Goal: Transaction & Acquisition: Obtain resource

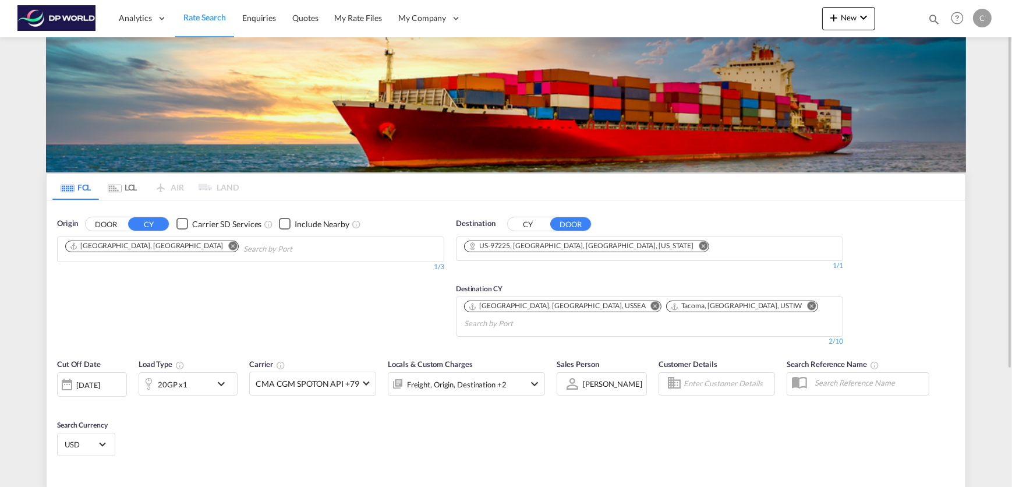
click at [651, 304] on md-icon "Remove" at bounding box center [655, 306] width 9 height 9
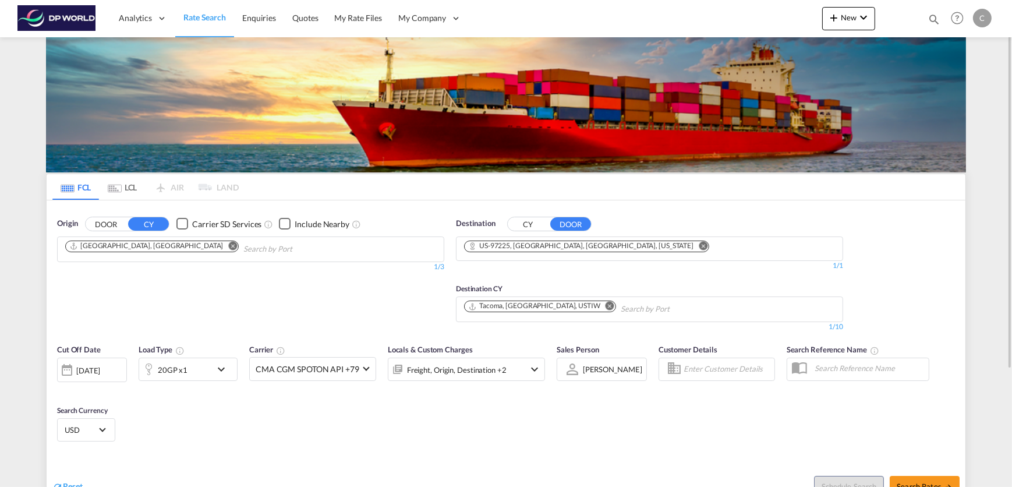
click at [699, 245] on md-icon "Remove" at bounding box center [703, 245] width 9 height 9
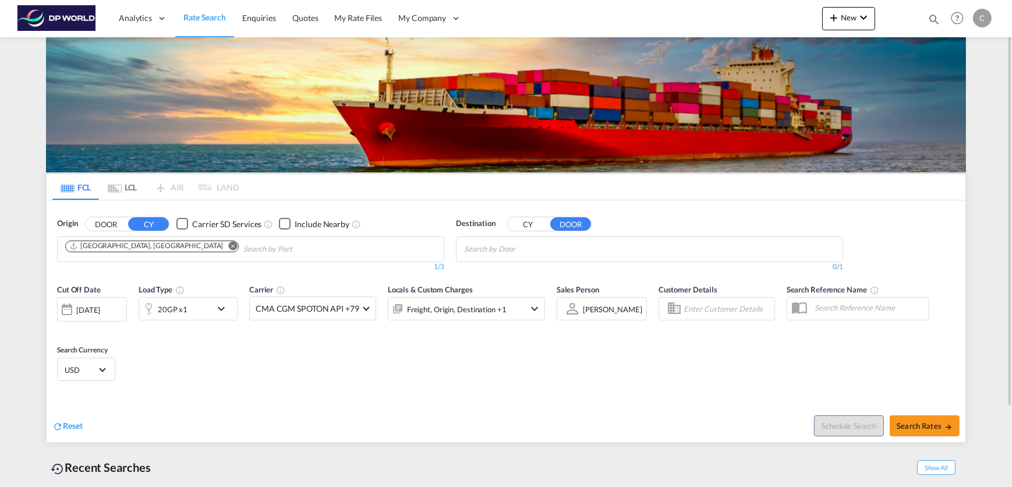
click at [229, 243] on md-icon "Remove" at bounding box center [233, 245] width 9 height 9
click at [517, 223] on button "CY" at bounding box center [528, 223] width 41 height 13
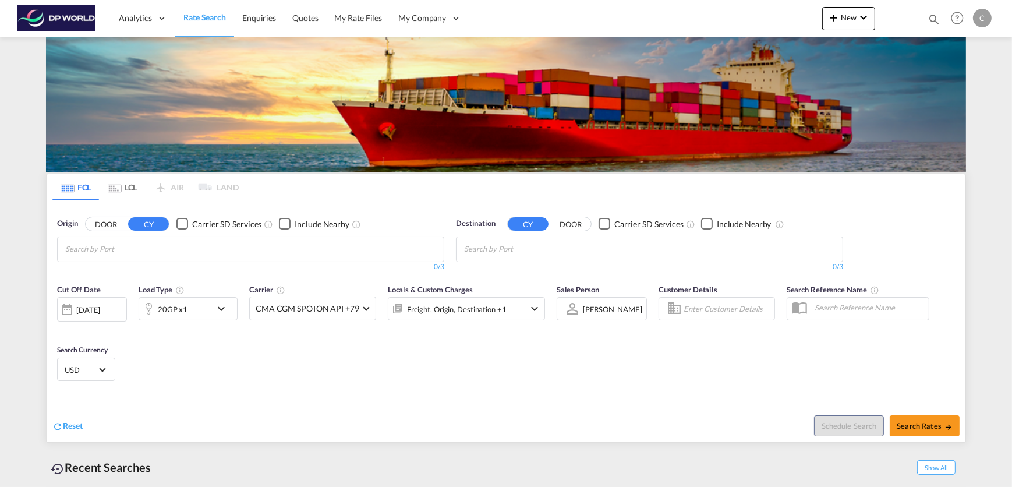
click at [108, 248] on body "Analytics Dashboard Rate Search Enquiries Quotes My Rate Files My Company" at bounding box center [506, 243] width 1012 height 487
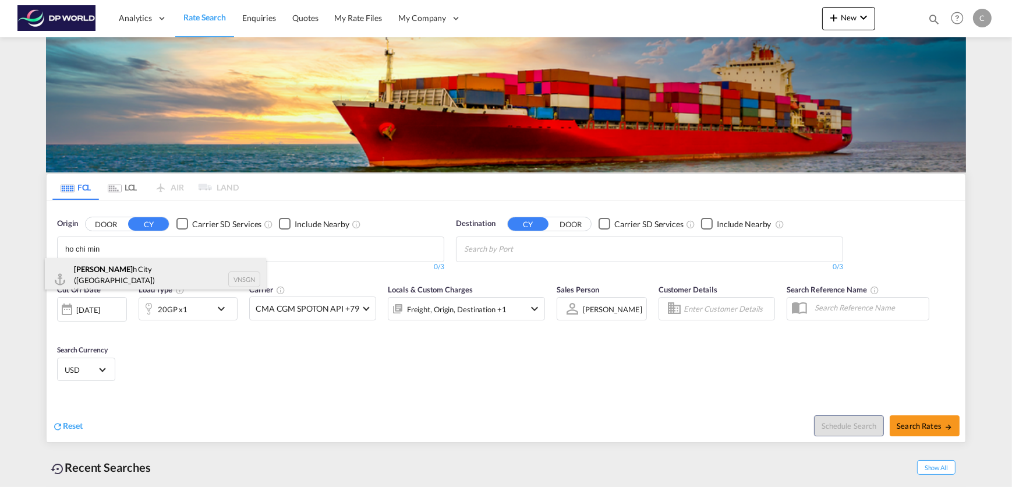
type input "ho chi min"
click at [118, 264] on div "Ho Chi Min h City ([GEOGRAPHIC_DATA]) Viet Nam VNSGN" at bounding box center [155, 279] width 221 height 42
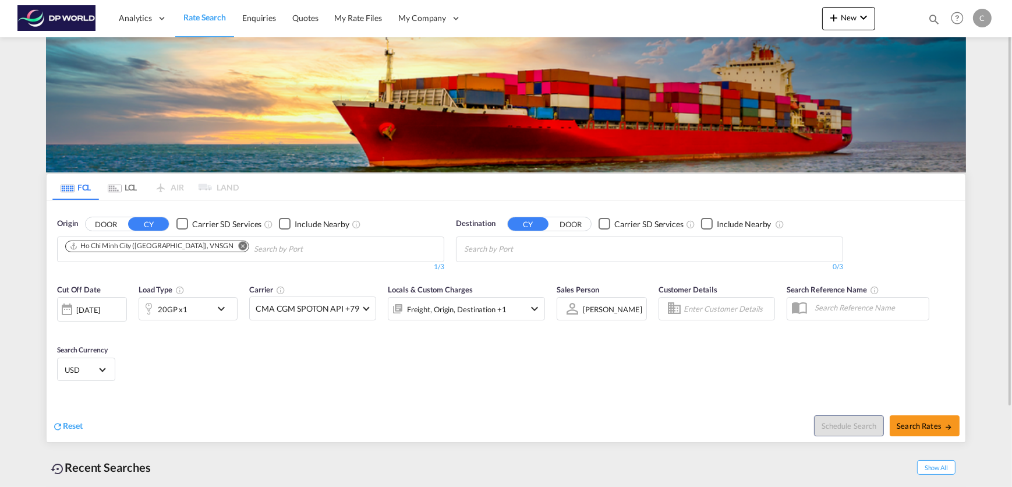
click at [569, 225] on button "DOOR" at bounding box center [570, 223] width 41 height 13
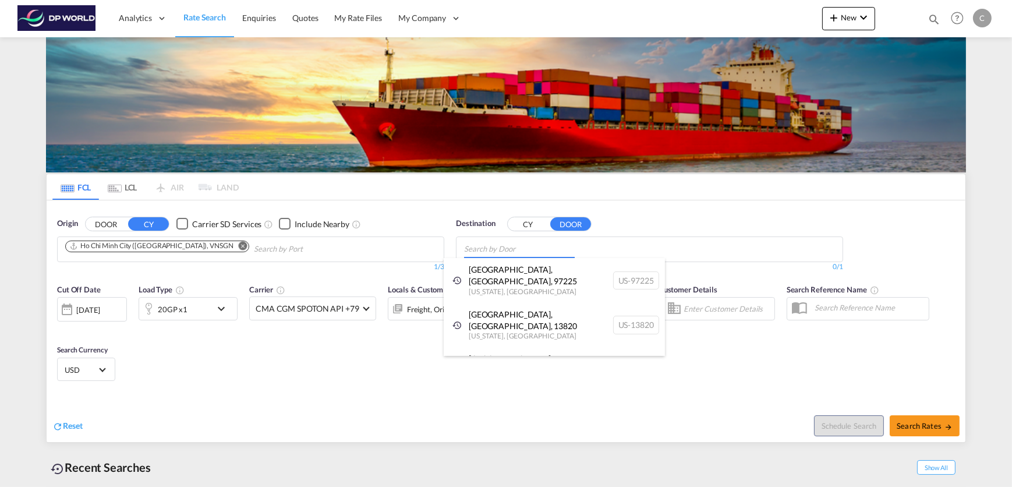
click at [506, 249] on body "Analytics Dashboard Rate Search Enquiries Quotes My Rate Files My Company" at bounding box center [506, 243] width 1012 height 487
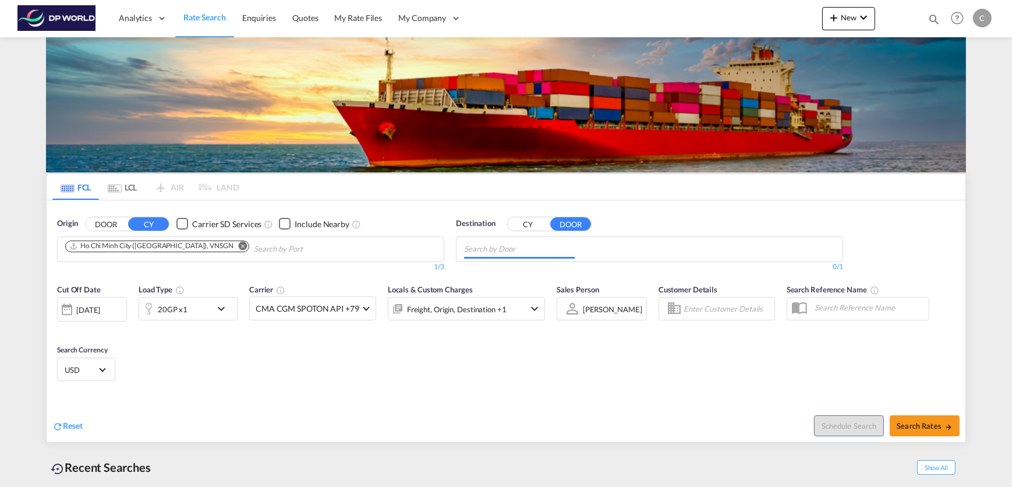
paste input "Saginaw"
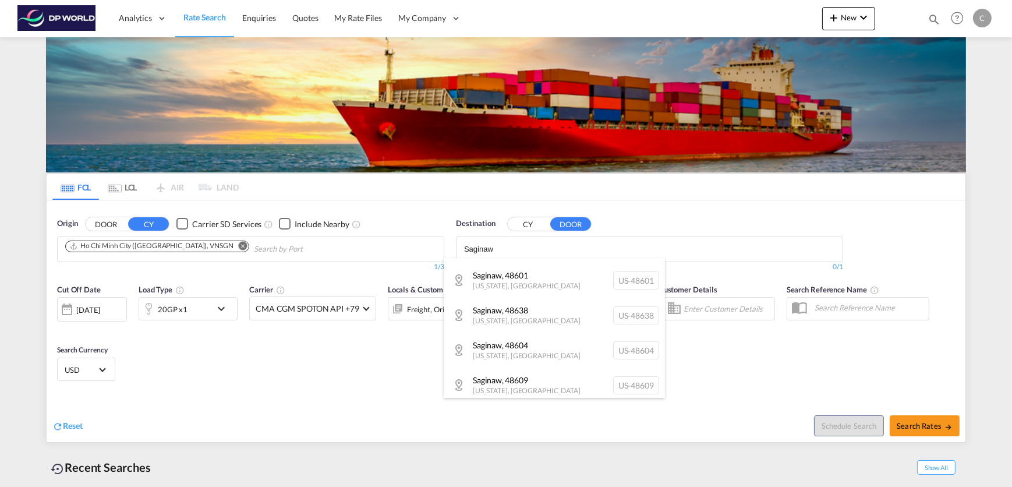
scroll to position [158, 0]
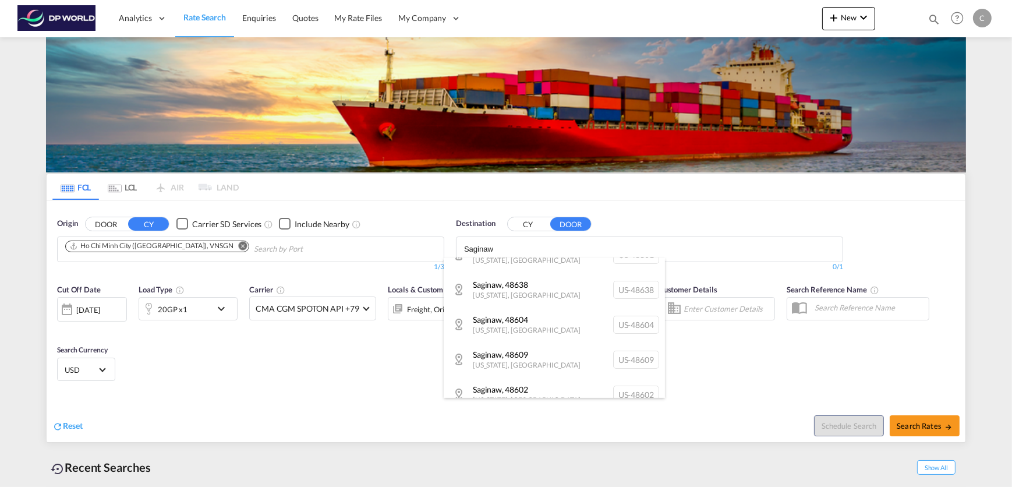
type input "Saginaw"
click at [541, 334] on div "Saginaw , [GEOGRAPHIC_DATA][US_STATE] , [GEOGRAPHIC_DATA] [GEOGRAPHIC_DATA]-486…" at bounding box center [554, 324] width 221 height 35
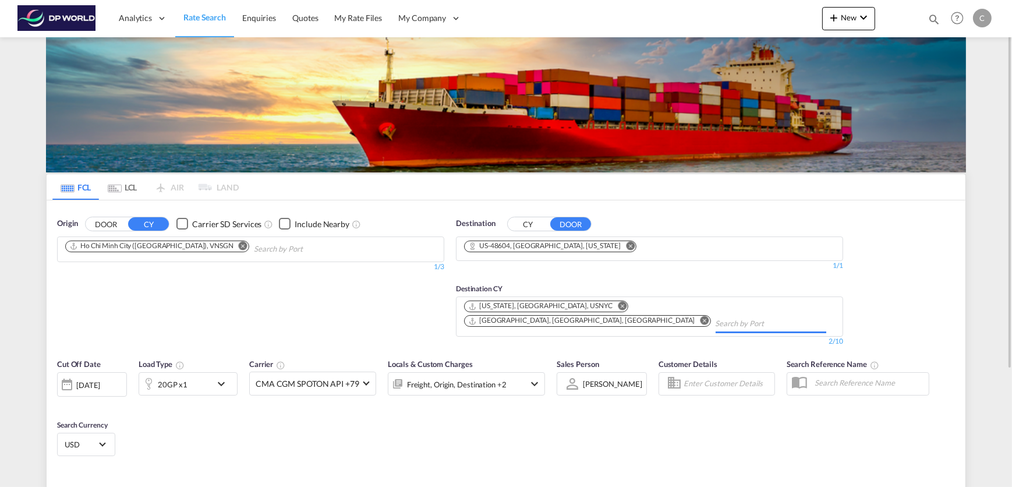
click at [716, 315] on input "Chips input." at bounding box center [771, 324] width 111 height 19
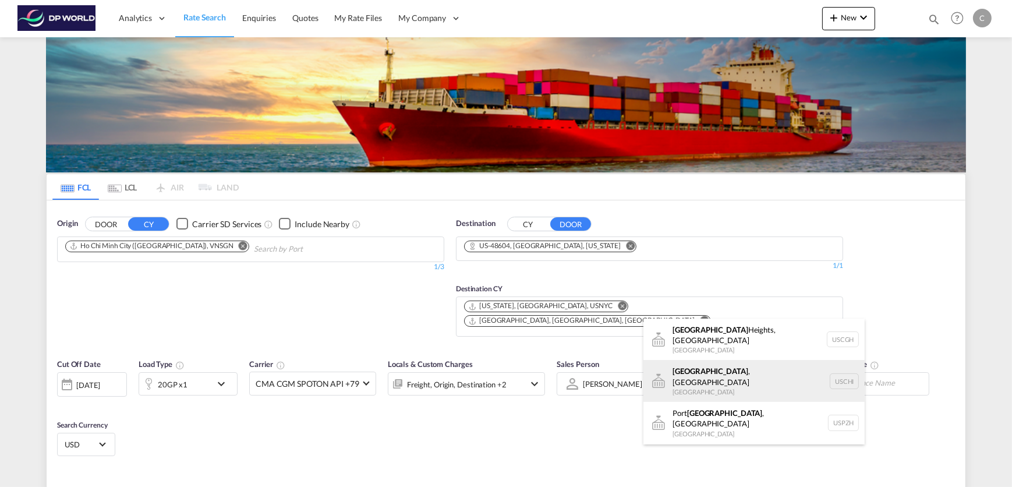
type input "[GEOGRAPHIC_DATA]"
click at [722, 361] on div "[GEOGRAPHIC_DATA] , IL United States USCHI" at bounding box center [754, 381] width 221 height 42
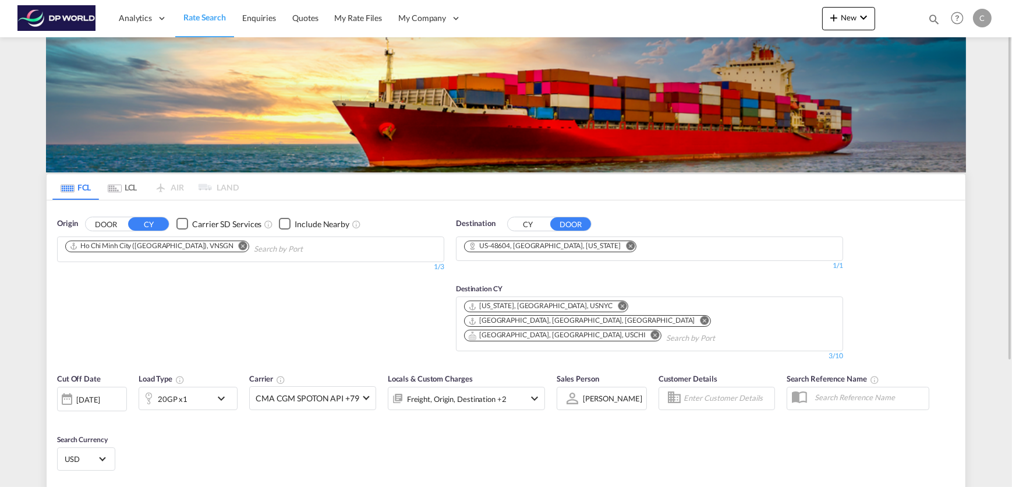
click at [763, 309] on md-chips-wrap "[US_STATE], [GEOGRAPHIC_DATA], USNYC [GEOGRAPHIC_DATA], [GEOGRAPHIC_DATA], [GEO…" at bounding box center [650, 322] width 375 height 51
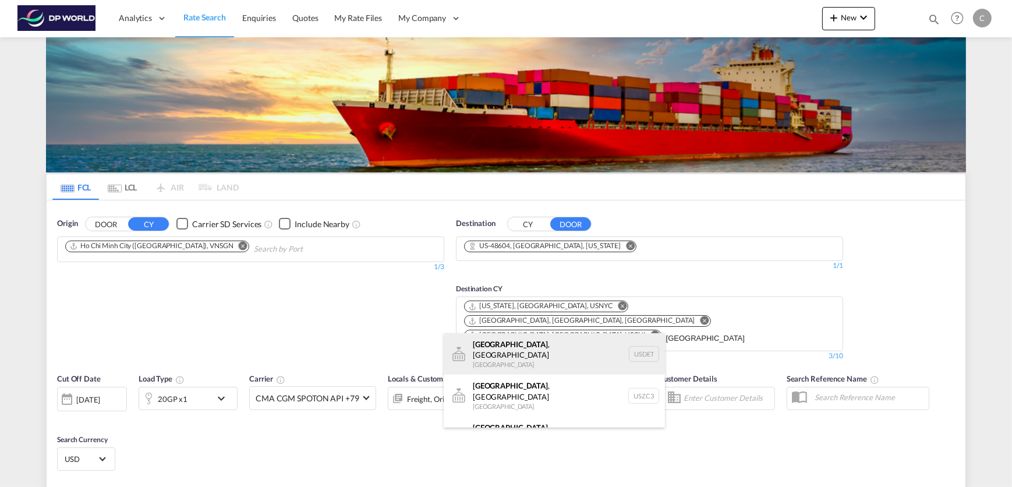
type input "[GEOGRAPHIC_DATA]"
click at [540, 352] on div "[GEOGRAPHIC_DATA] , [GEOGRAPHIC_DATA] [GEOGRAPHIC_DATA] USDET" at bounding box center [554, 354] width 221 height 42
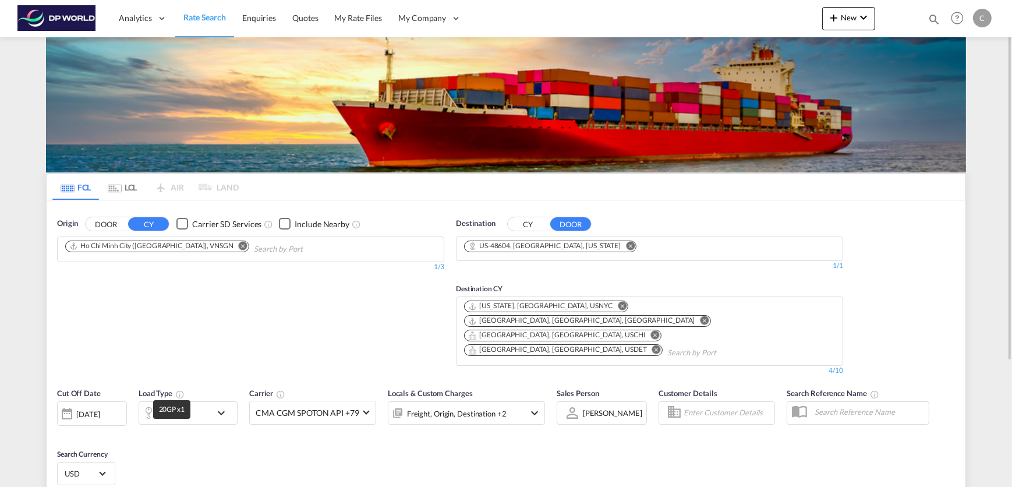
click at [185, 405] on div "20GP x1" at bounding box center [173, 413] width 30 height 16
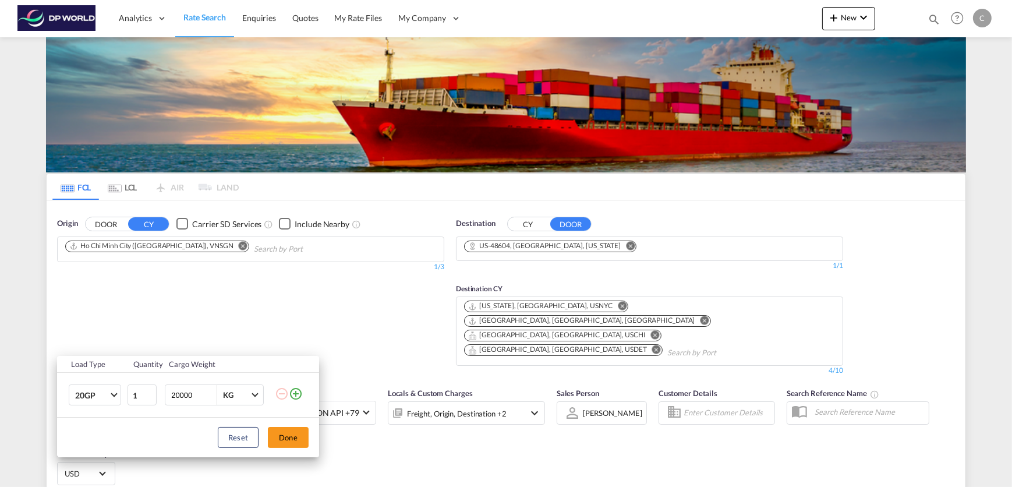
click at [123, 397] on td "20GP 20GP 40GP 40HC 45HC 20RE 40RE 40HR 20OT 40OT 20FR 40FR 40NR 20NR 45S 20TK …" at bounding box center [91, 395] width 69 height 45
click at [117, 398] on md-select-value "20GP" at bounding box center [97, 395] width 47 height 20
click at [97, 400] on md-option "40HC" at bounding box center [104, 403] width 79 height 28
click at [475, 458] on div "Load Type Quantity Cargo Weight 40HC 1 20000 KG KG Load type addition is restri…" at bounding box center [506, 243] width 1012 height 487
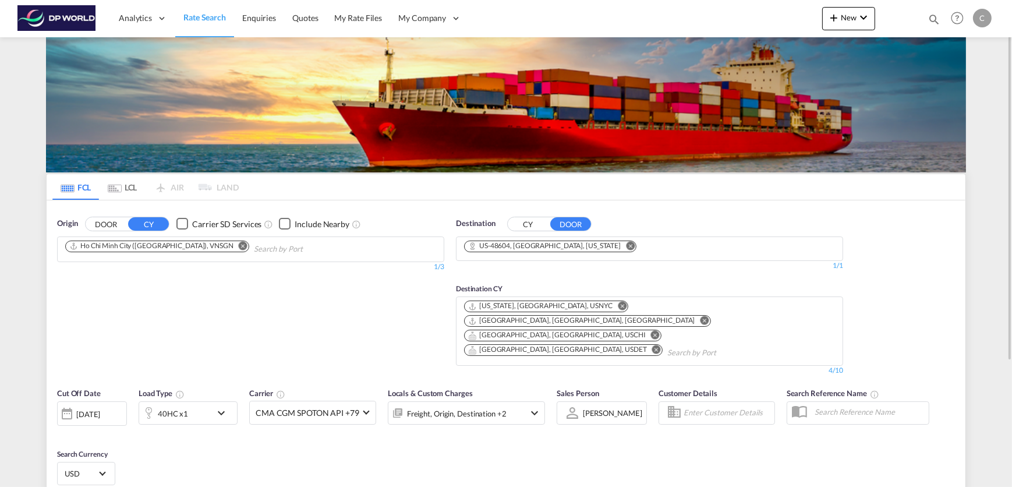
click at [296, 425] on div "Cut Off Date [DATE] [DATE] Load Type 40HC x1 Carrier CMA CGM SPOTON API +79 Onl…" at bounding box center [506, 439] width 919 height 114
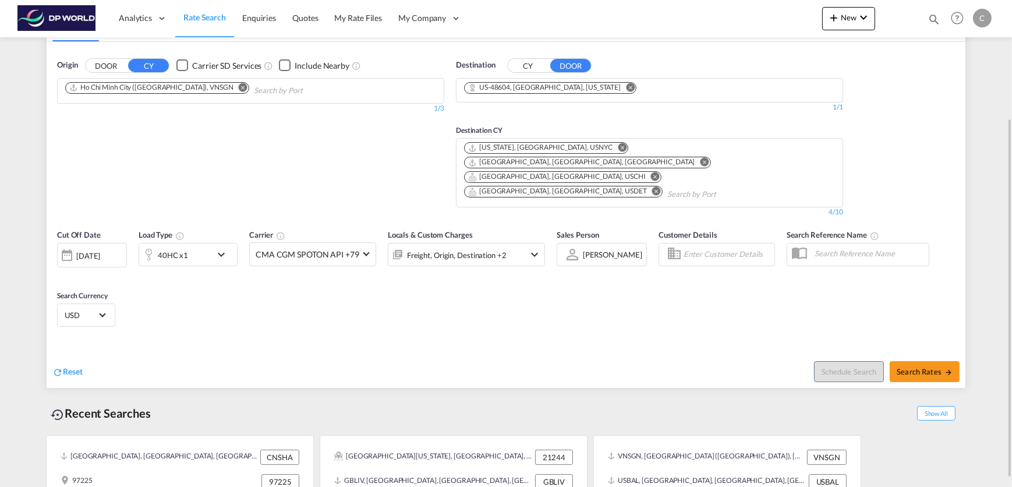
click at [221, 248] on md-icon "icon-chevron-down" at bounding box center [224, 255] width 20 height 14
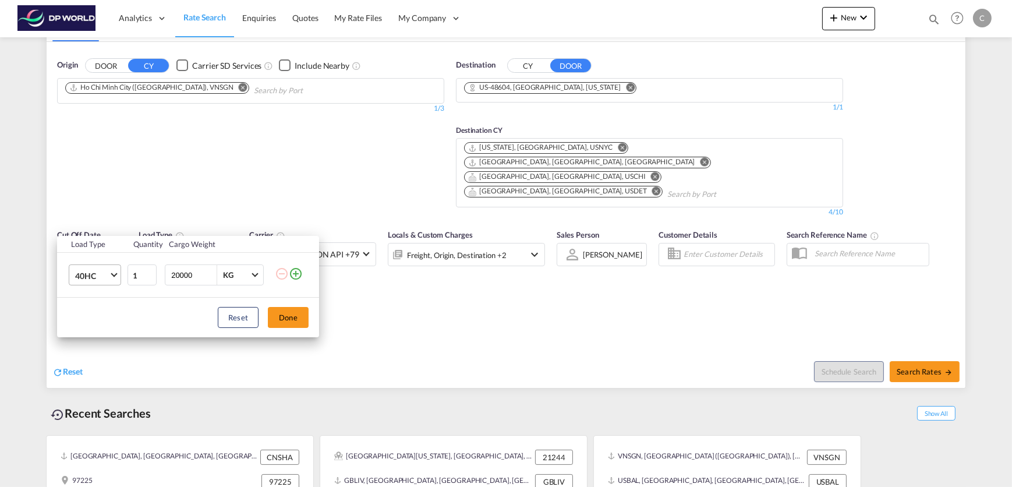
click at [92, 275] on span "40HC" at bounding box center [92, 276] width 34 height 12
click at [91, 278] on div "40HC" at bounding box center [86, 276] width 22 height 12
click at [278, 317] on button "Done" at bounding box center [288, 317] width 41 height 21
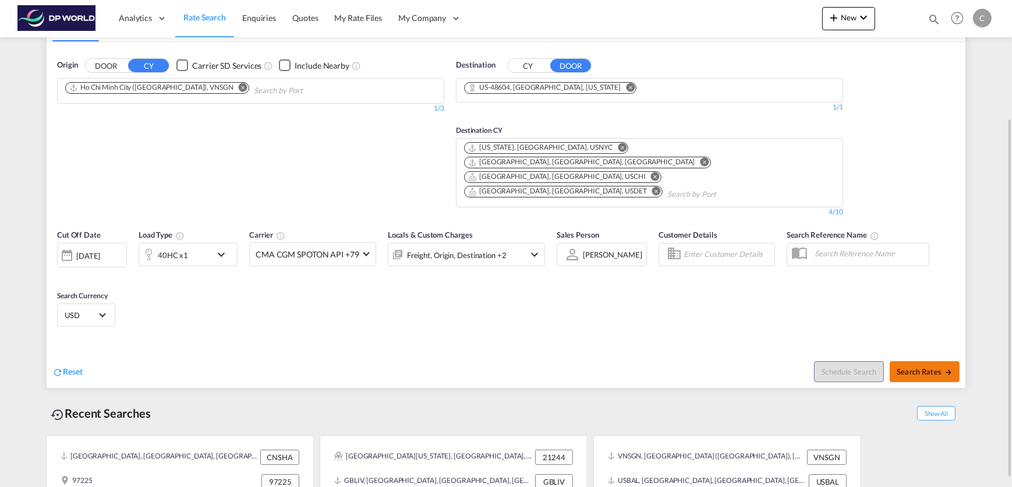
click at [905, 361] on button "Search Rates" at bounding box center [925, 371] width 70 height 21
type input "VNSGN to 48604 / [DATE]"
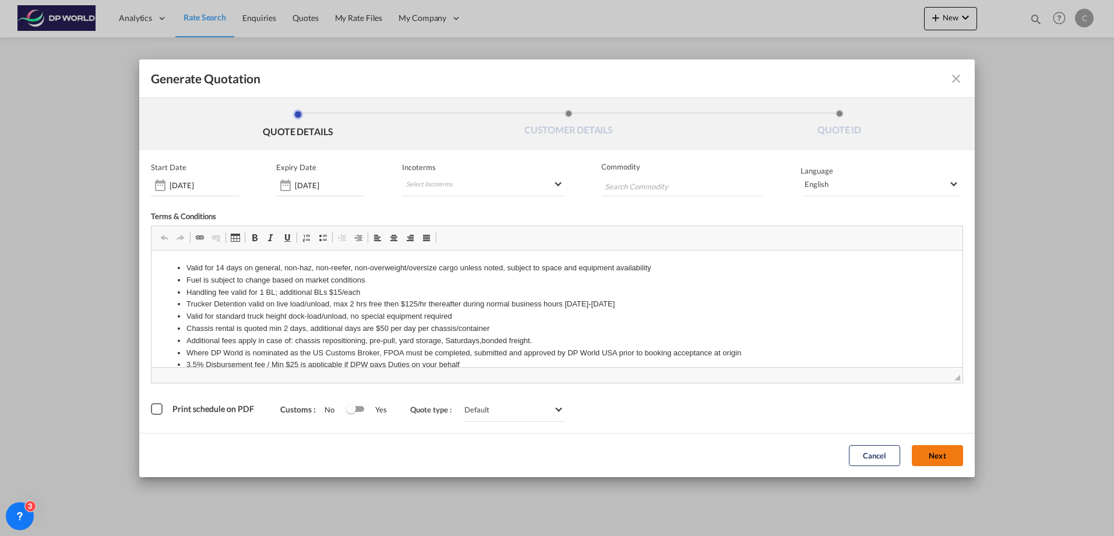
click at [927, 457] on button "Next" at bounding box center [937, 455] width 51 height 21
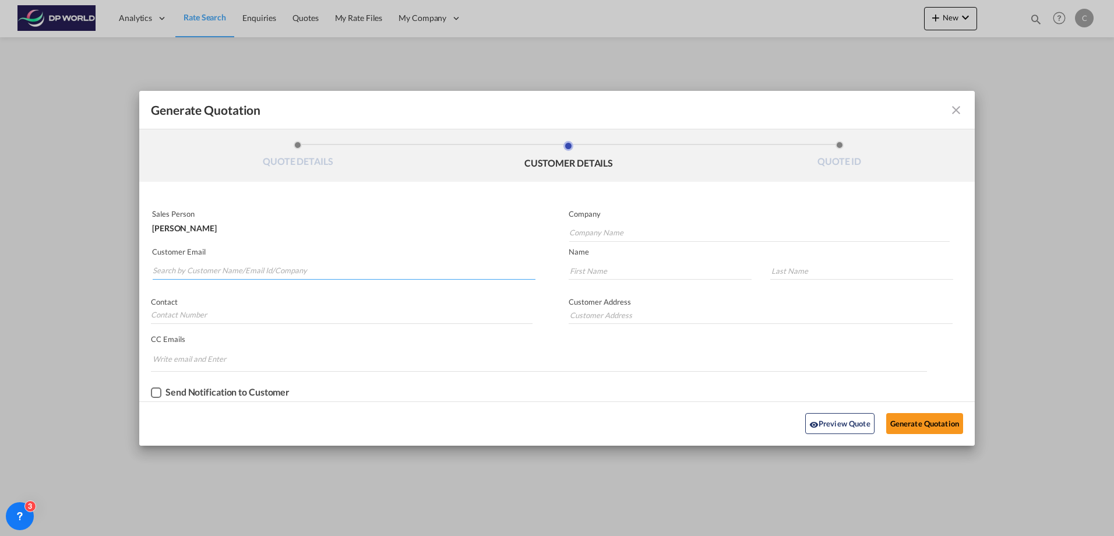
click at [333, 266] on input "Search by Customer Name/Email Id/Company" at bounding box center [344, 270] width 383 height 17
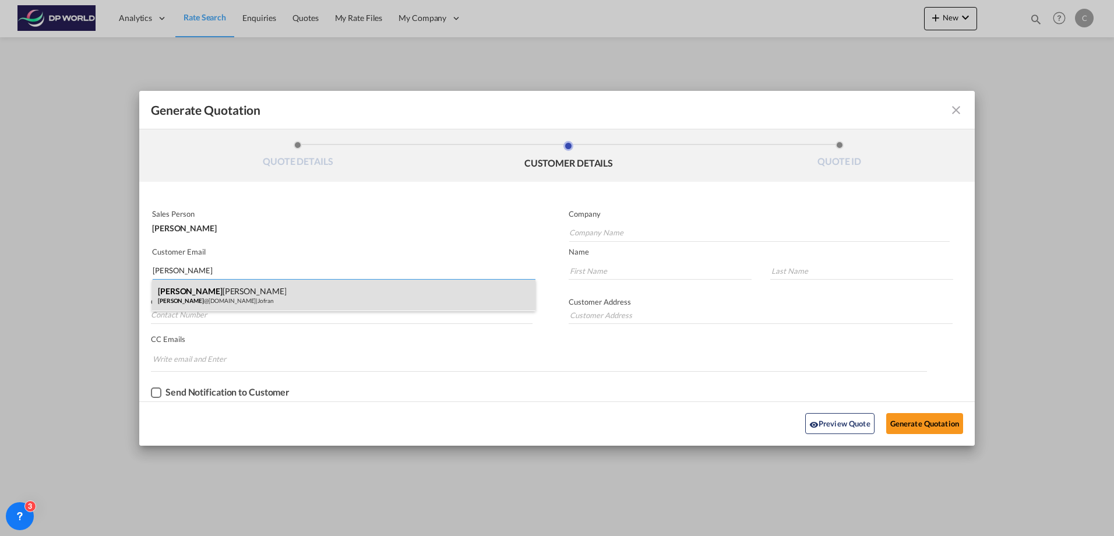
type input "[PERSON_NAME]"
click at [257, 303] on div "[PERSON_NAME] [PERSON_NAME] @[DOMAIN_NAME] | [PERSON_NAME]" at bounding box center [343, 295] width 383 height 31
type input "Jofran"
type input "[PERSON_NAME][EMAIL_ADDRESS][DOMAIN_NAME]"
type input "[PERSON_NAME]"
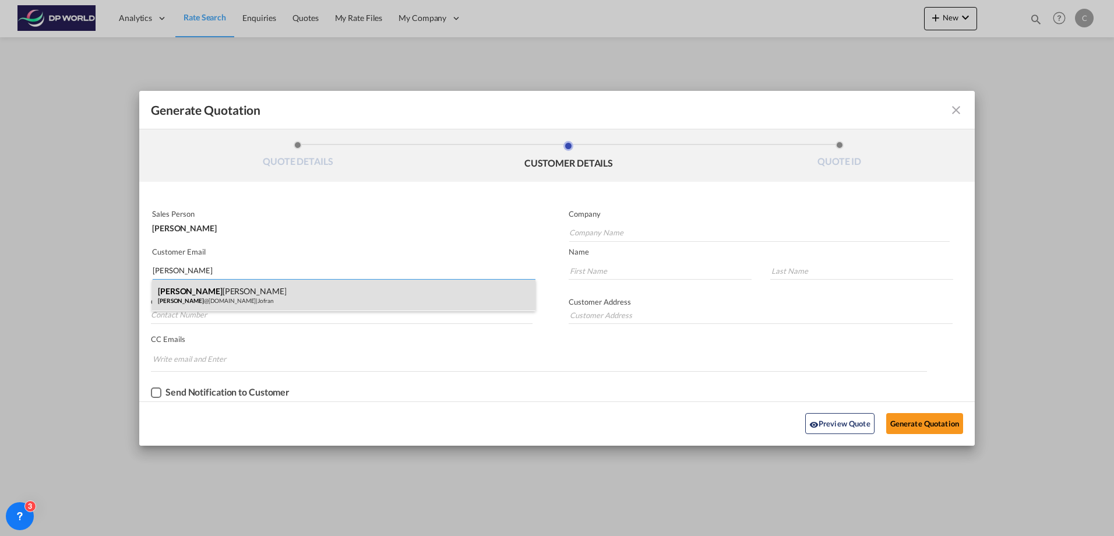
type input "[PERSON_NAME]"
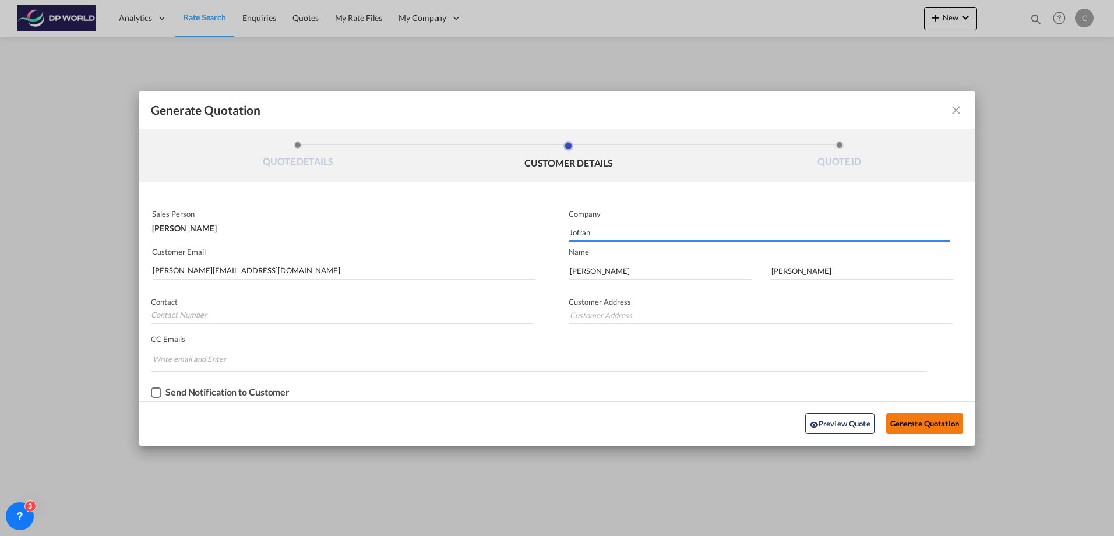
click at [913, 419] on button "Generate Quotation" at bounding box center [924, 423] width 77 height 21
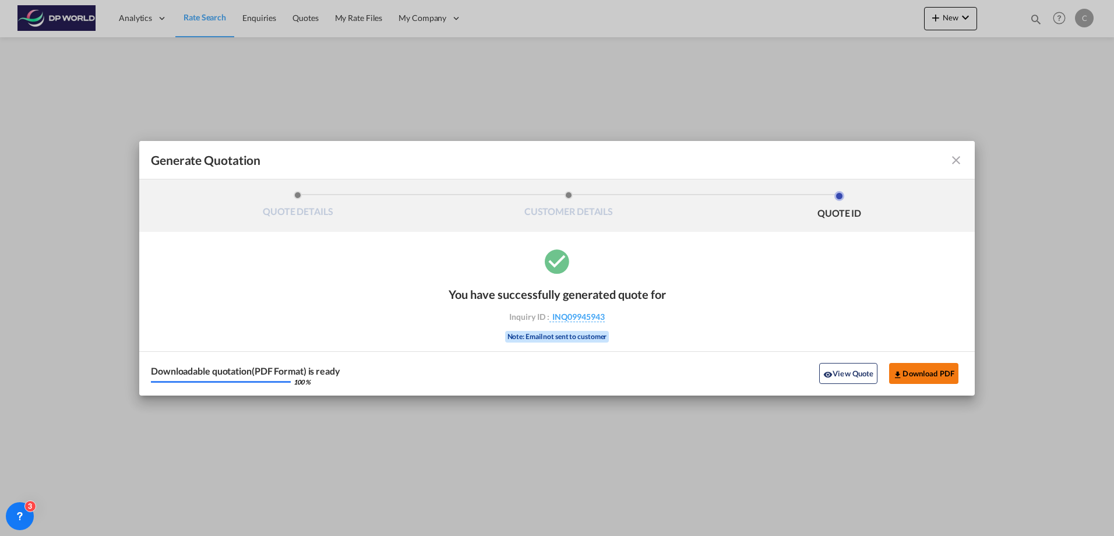
click at [914, 365] on button "Download PDF" at bounding box center [923, 373] width 69 height 21
click at [962, 162] on md-icon "icon-close fg-AAA8AD cursor m-0" at bounding box center [956, 160] width 14 height 14
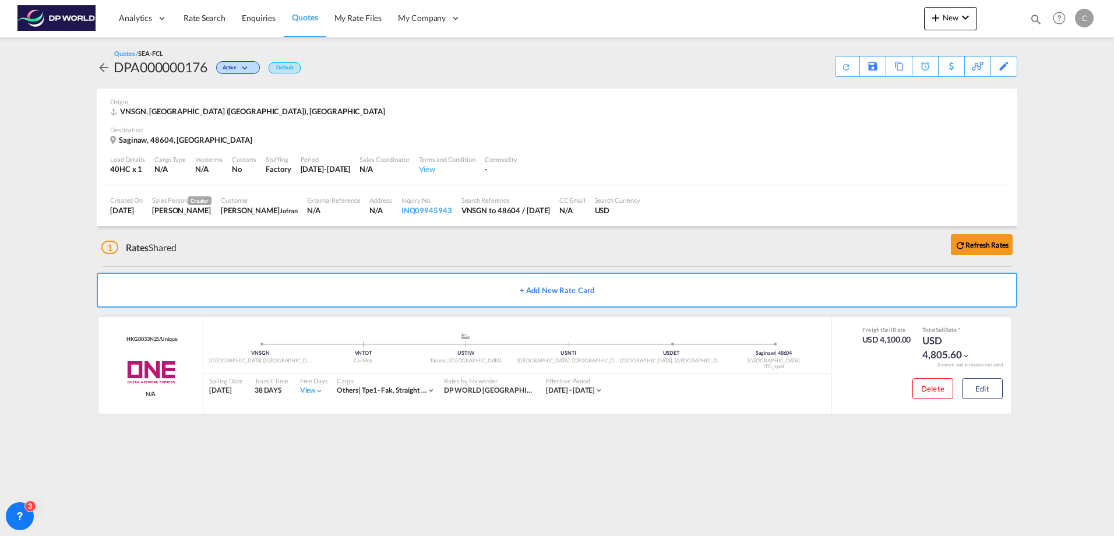
click at [103, 65] on md-icon "icon-arrow-left" at bounding box center [104, 68] width 14 height 14
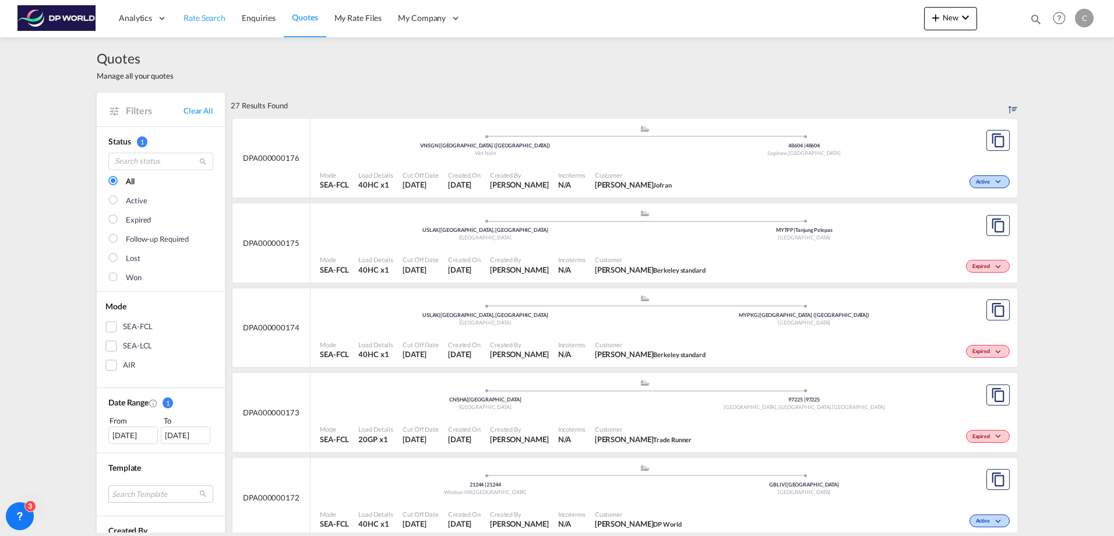
click at [221, 15] on span "Rate Search" at bounding box center [204, 18] width 42 height 10
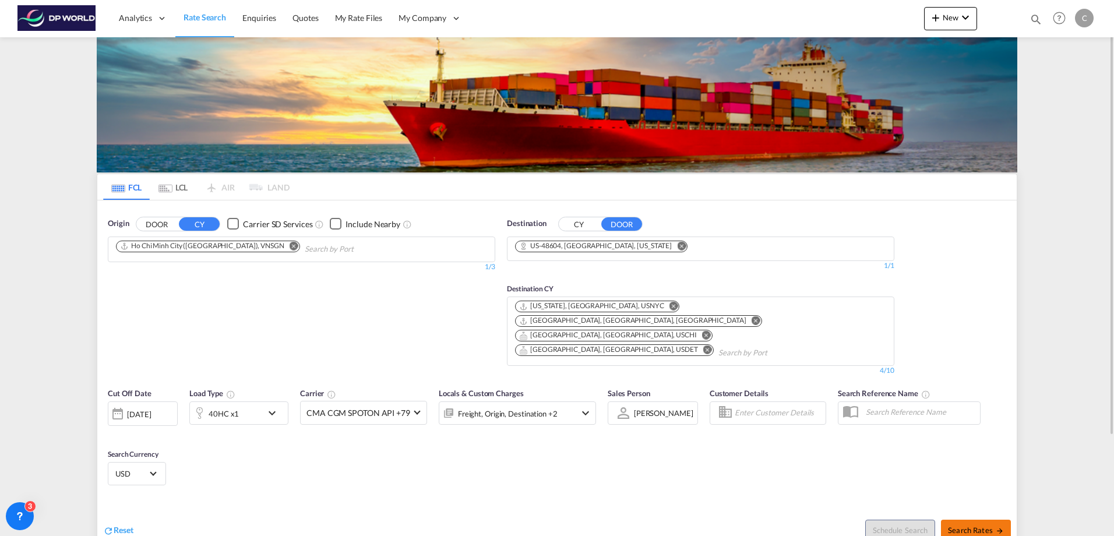
click at [968, 486] on span "Search Rates" at bounding box center [976, 529] width 56 height 9
type input "VNSGN to 48604 / [DATE]"
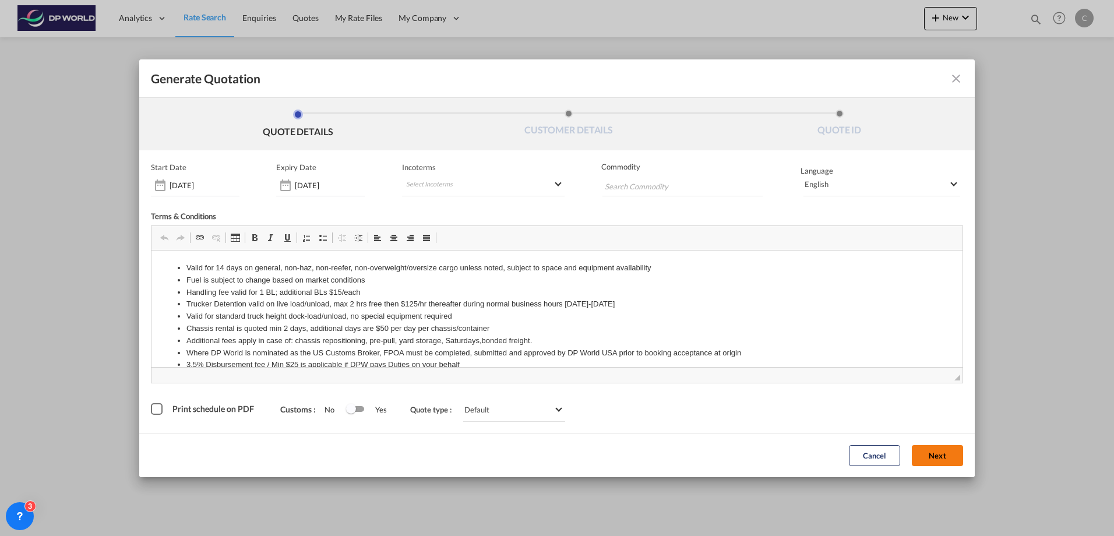
click at [919, 452] on button "Next" at bounding box center [937, 455] width 51 height 21
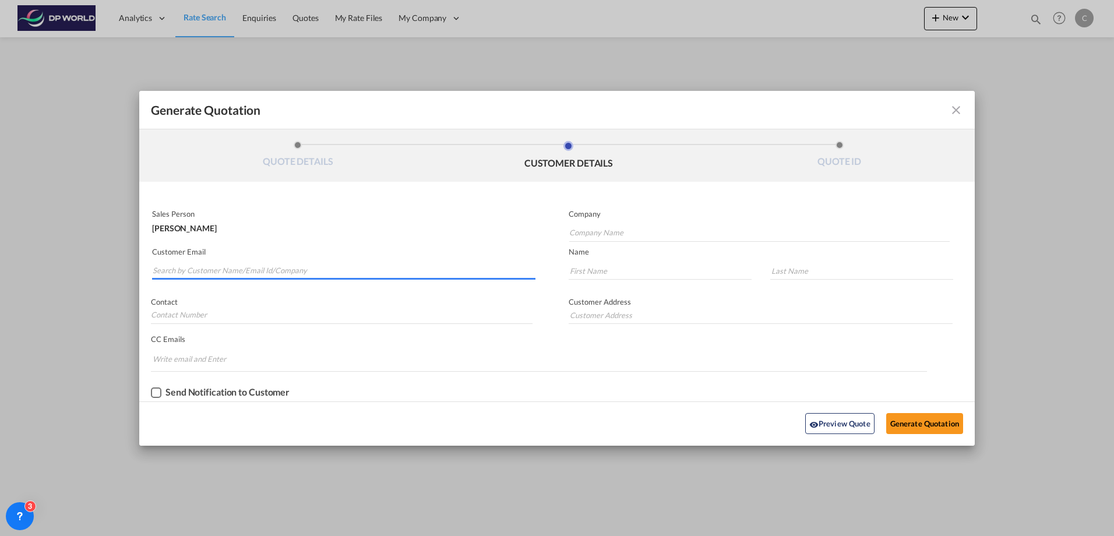
click at [277, 271] on input "Search by Customer Name/Email Id/Company" at bounding box center [344, 270] width 383 height 17
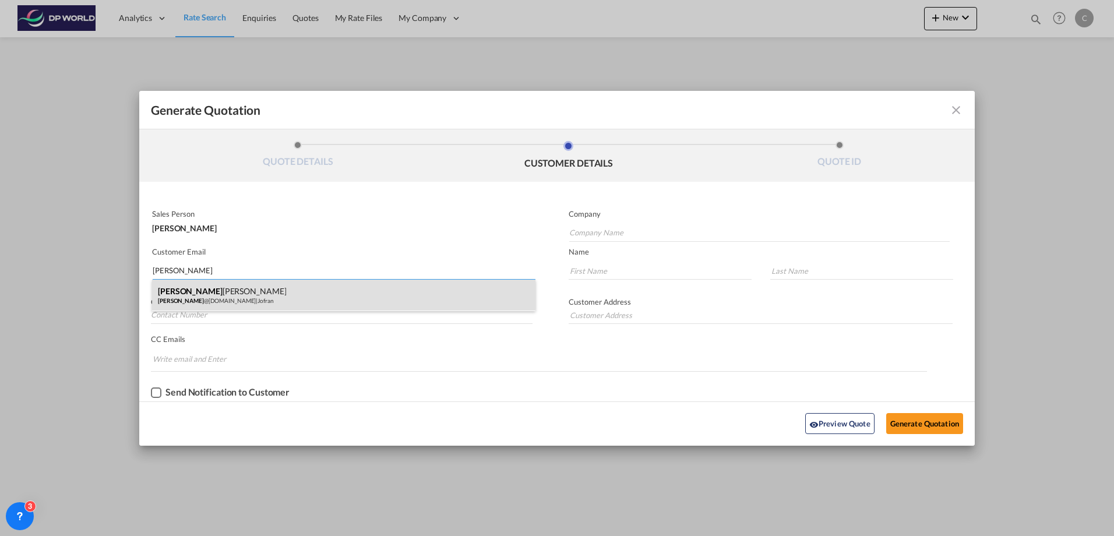
type input "[PERSON_NAME]"
click at [264, 308] on div "[PERSON_NAME] [PERSON_NAME] @[DOMAIN_NAME] | [PERSON_NAME]" at bounding box center [343, 295] width 383 height 31
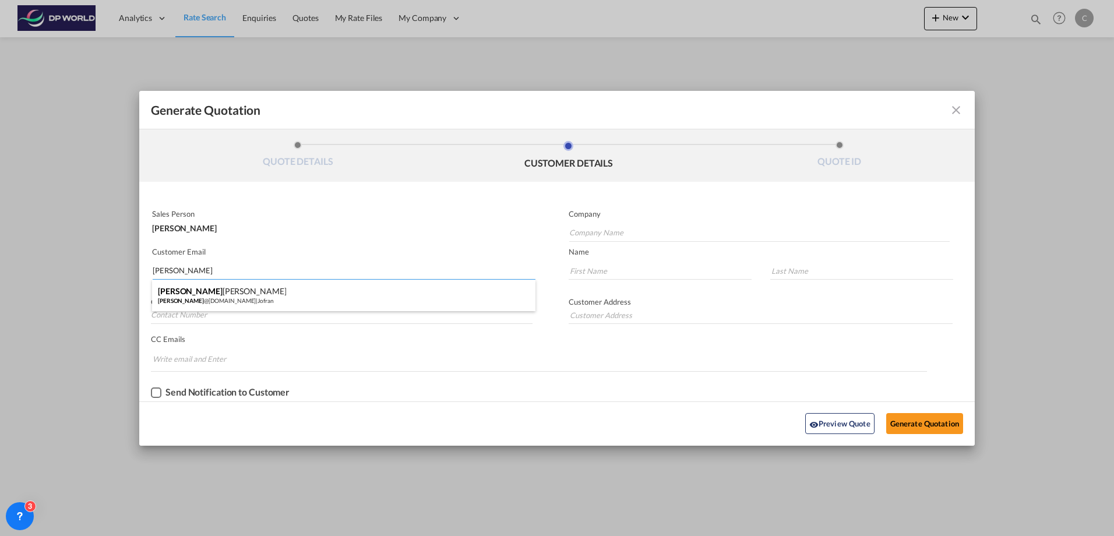
type input "Jofran"
type input "[PERSON_NAME][EMAIL_ADDRESS][DOMAIN_NAME]"
type input "[PERSON_NAME]"
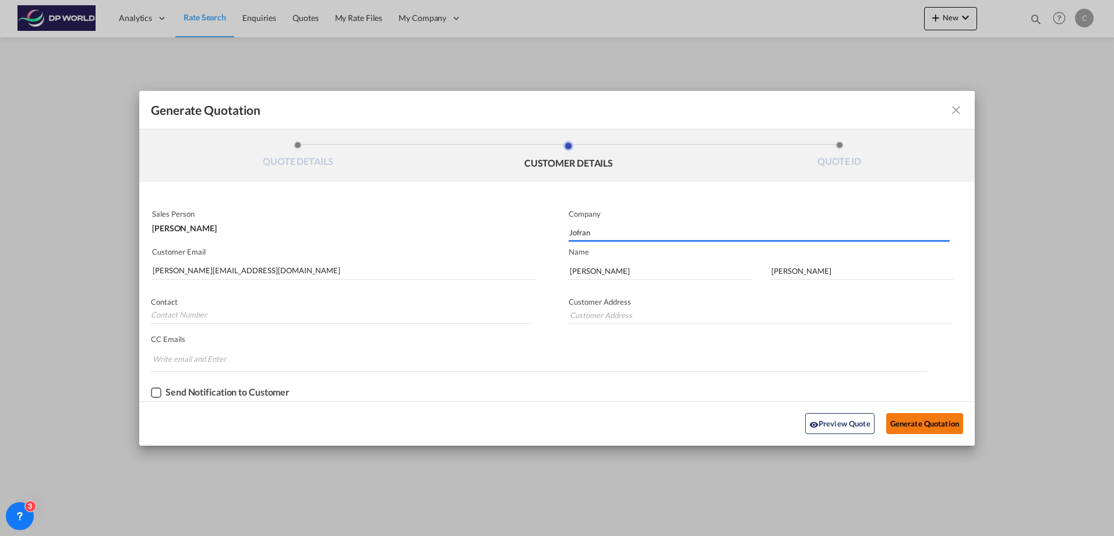
click at [934, 431] on button "Generate Quotation" at bounding box center [924, 423] width 77 height 21
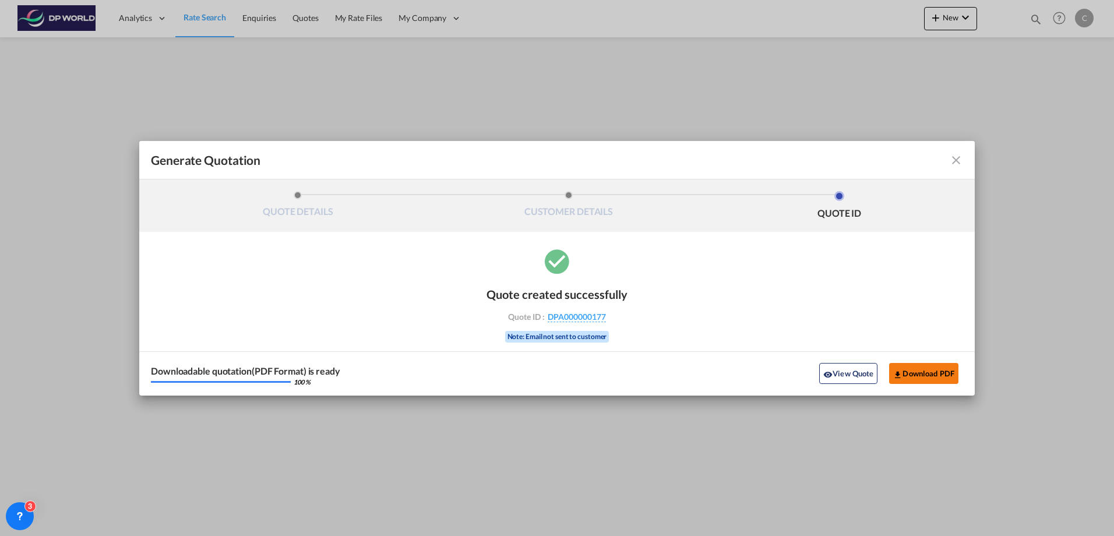
click at [937, 375] on button "Download PDF" at bounding box center [923, 373] width 69 height 21
click at [955, 159] on md-icon "icon-close fg-AAA8AD cursor m-0" at bounding box center [956, 160] width 14 height 14
